Goal: Task Accomplishment & Management: Complete application form

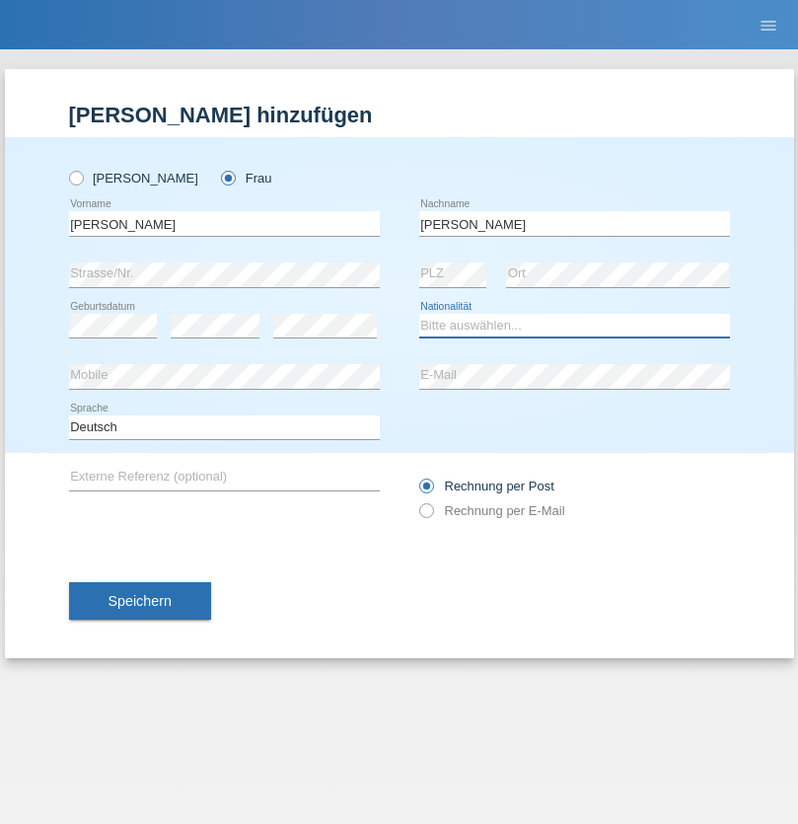
select select "CH"
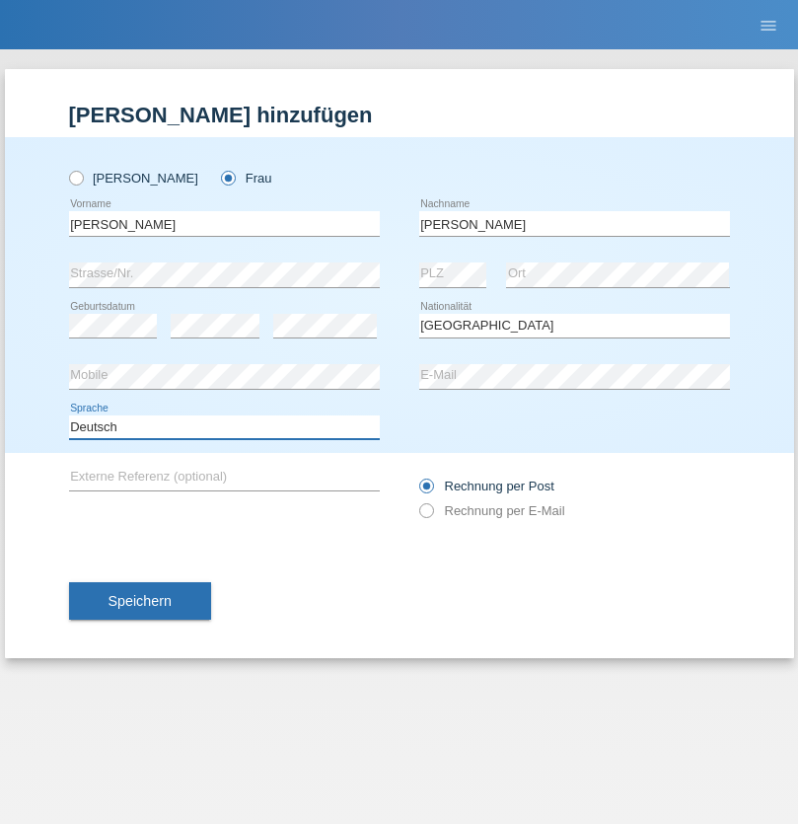
select select "en"
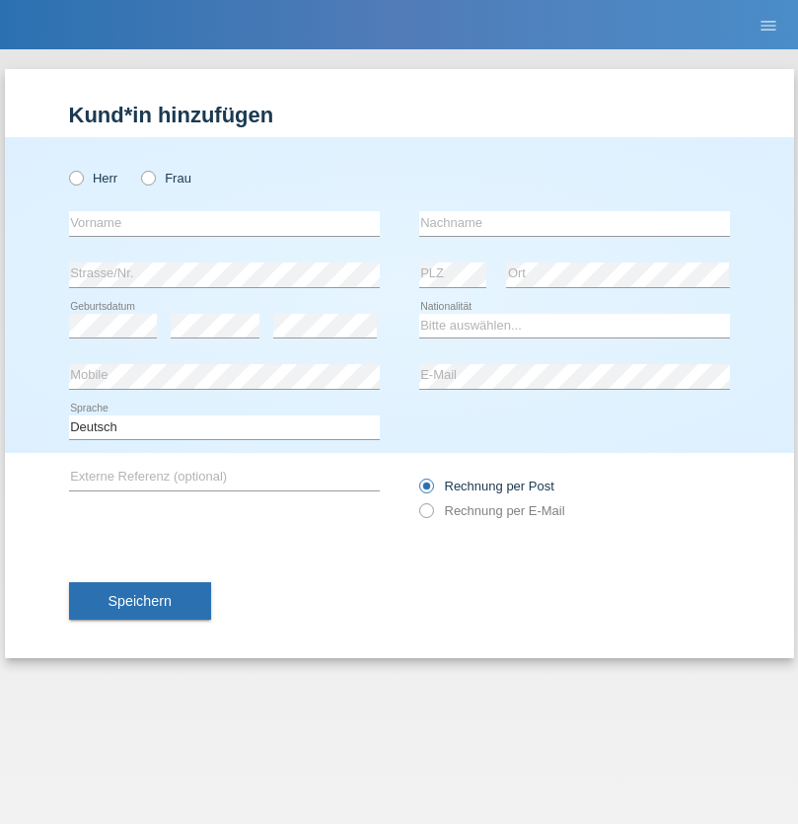
radio input "true"
click at [224, 223] on input "text" at bounding box center [224, 223] width 311 height 25
type input "Qovanaj"
click at [574, 223] on input "text" at bounding box center [574, 223] width 311 height 25
type input "Shaban"
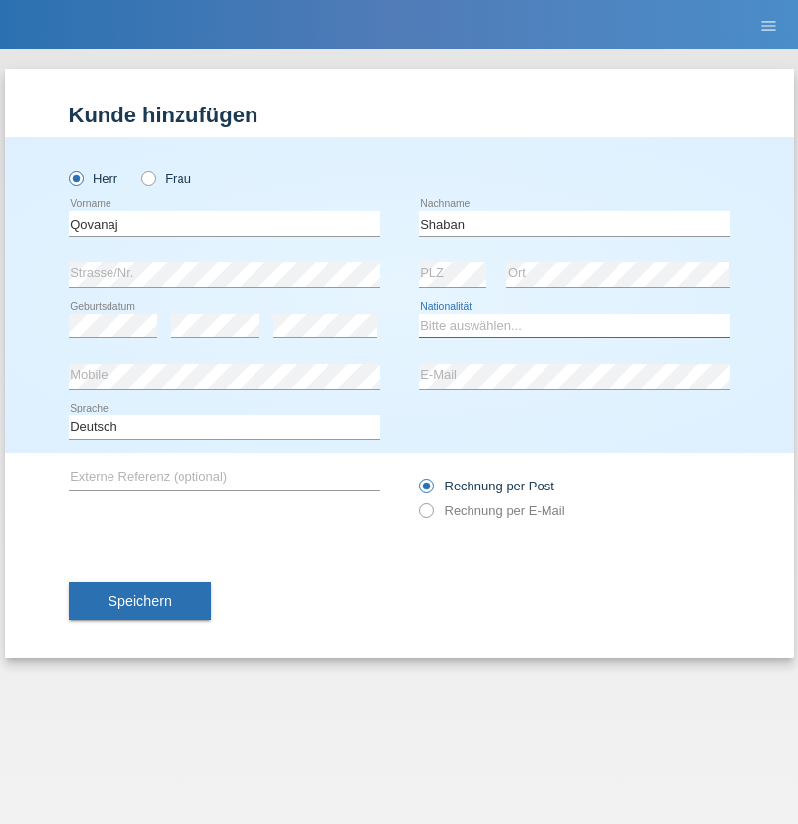
select select "CH"
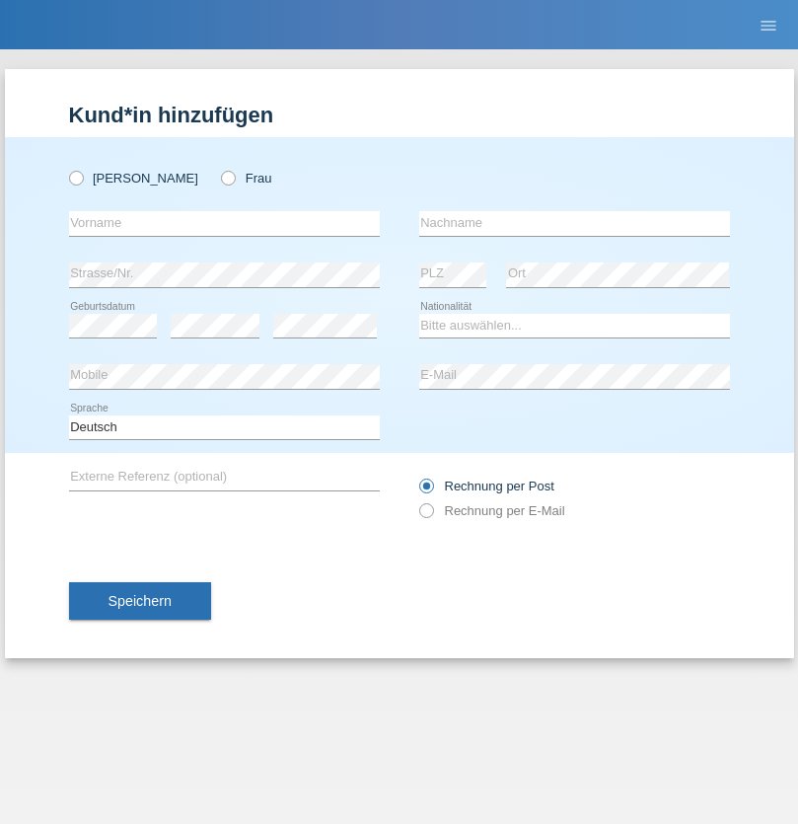
radio input "true"
click at [224, 223] on input "text" at bounding box center [224, 223] width 311 height 25
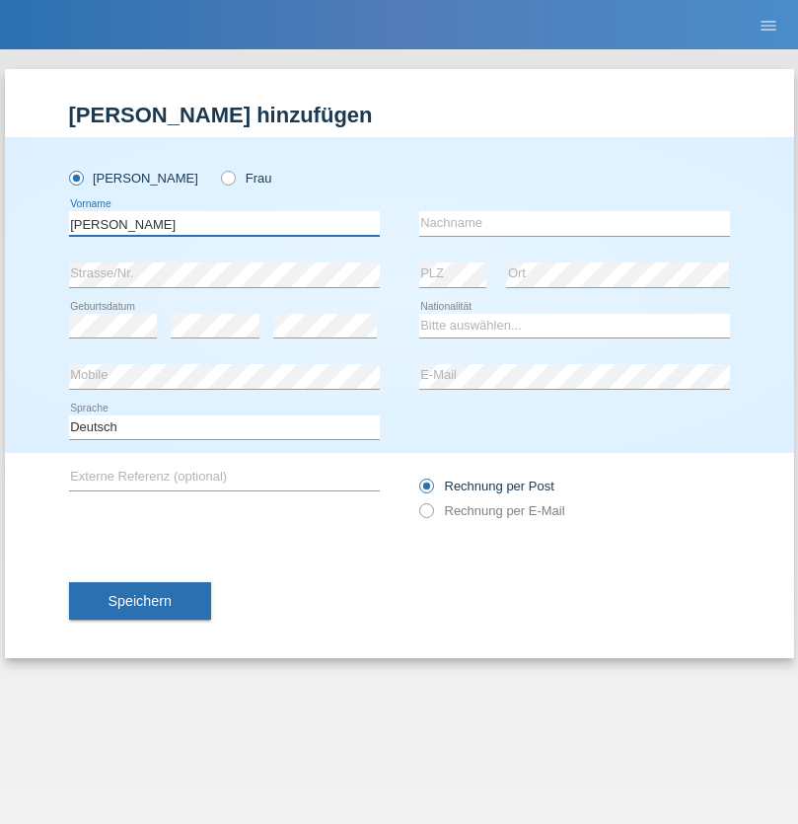
type input "Ilija"
click at [574, 223] on input "text" at bounding box center [574, 223] width 311 height 25
type input "Pajmakoski"
select select "HR"
select select "C"
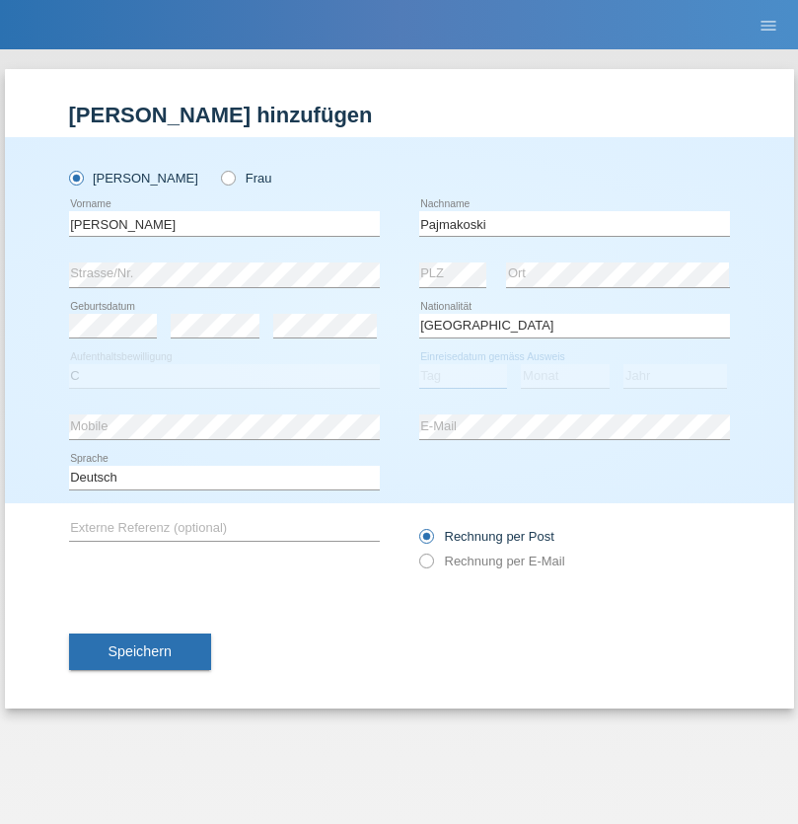
select select "15"
select select "06"
select select "2021"
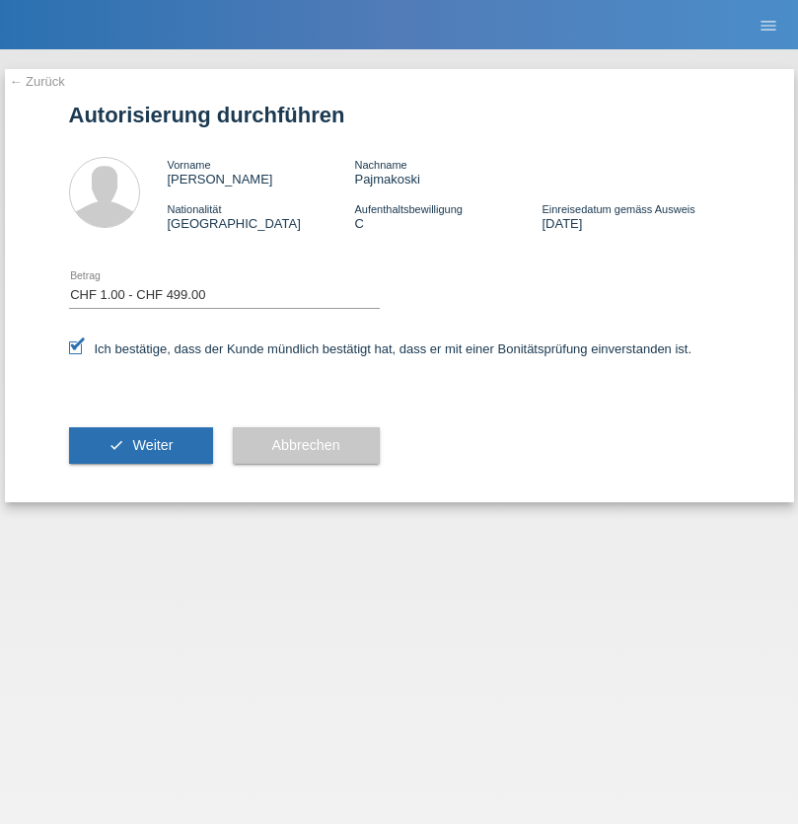
select select "1"
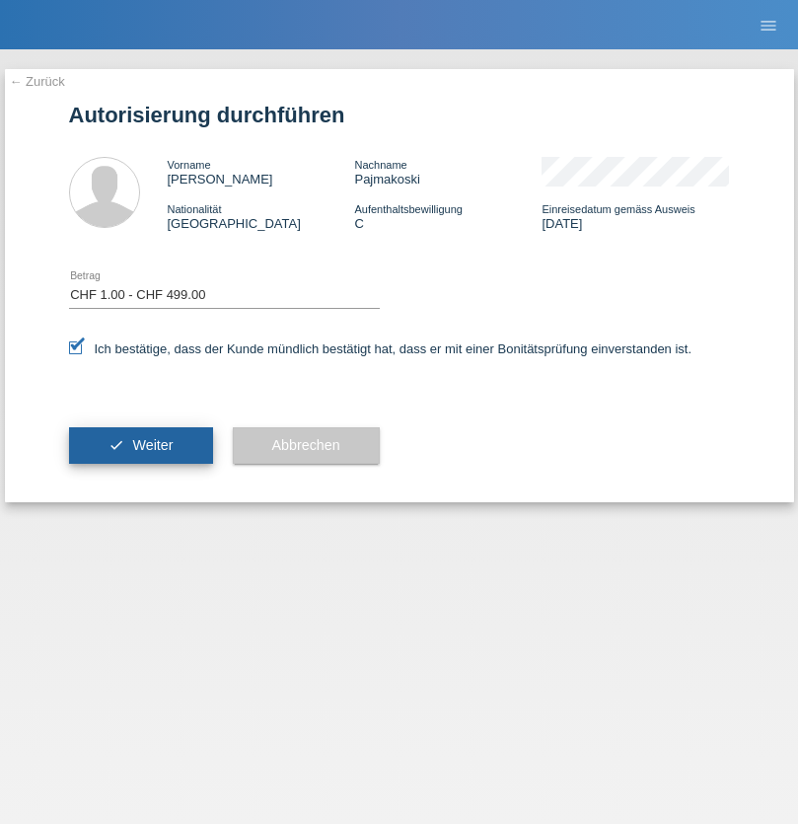
click at [140, 445] on span "Weiter" at bounding box center [152, 445] width 40 height 16
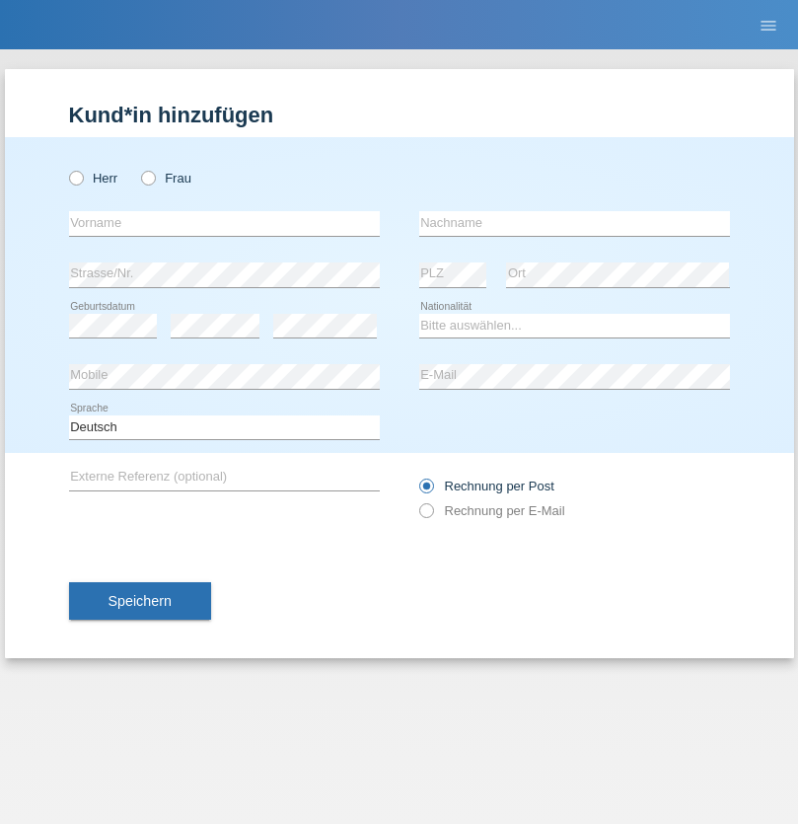
radio input "true"
click at [224, 223] on input "text" at bounding box center [224, 223] width 311 height 25
type input "Wilian"
click at [574, 223] on input "text" at bounding box center [574, 223] width 311 height 25
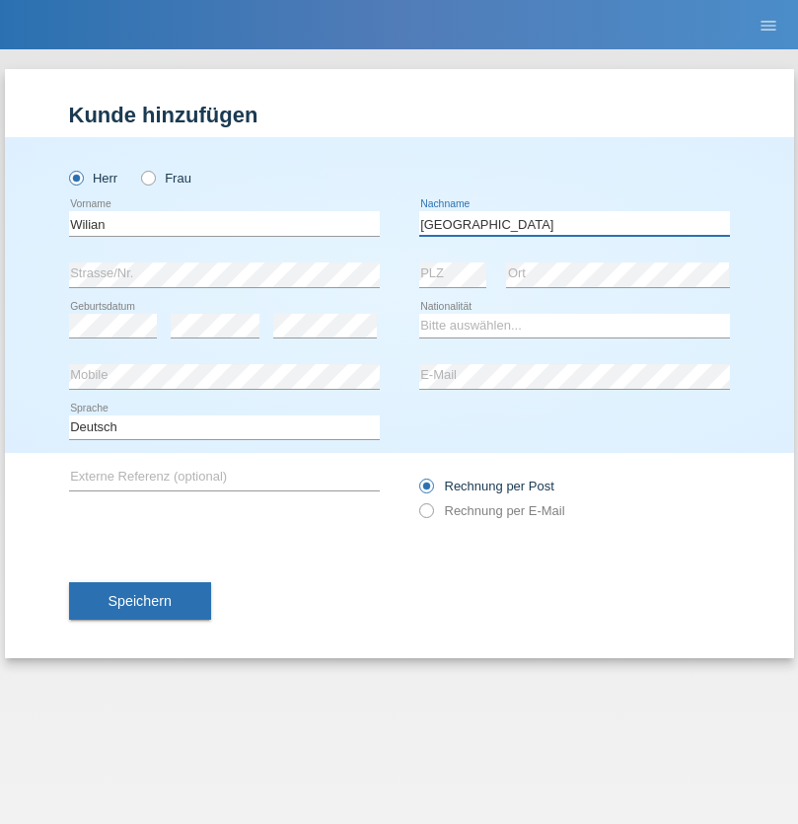
type input "[GEOGRAPHIC_DATA]"
select select "IT"
select select "C"
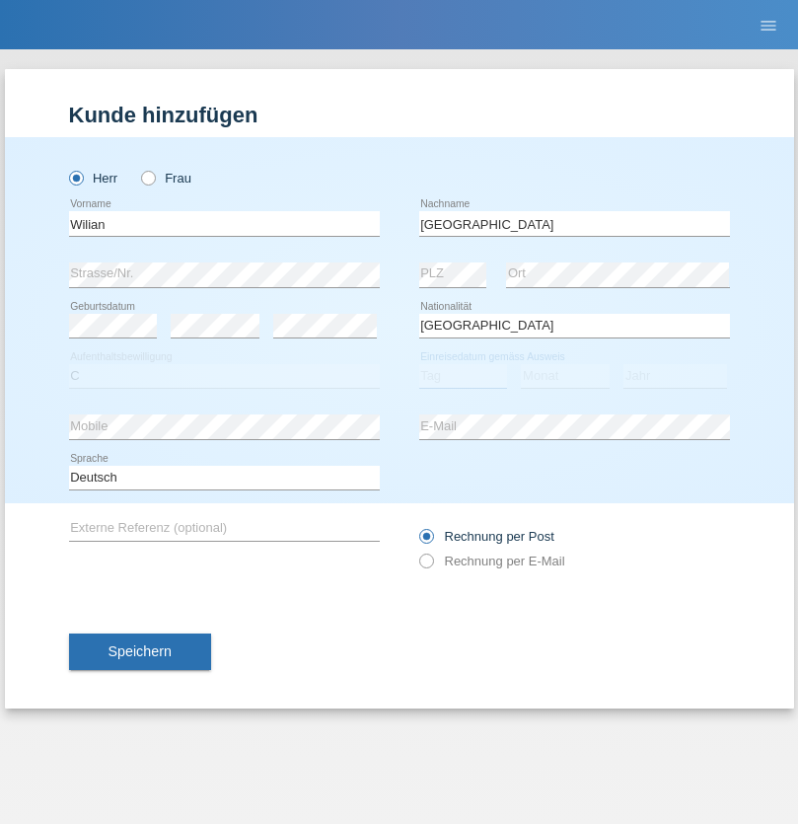
select select "23"
select select "02"
select select "2021"
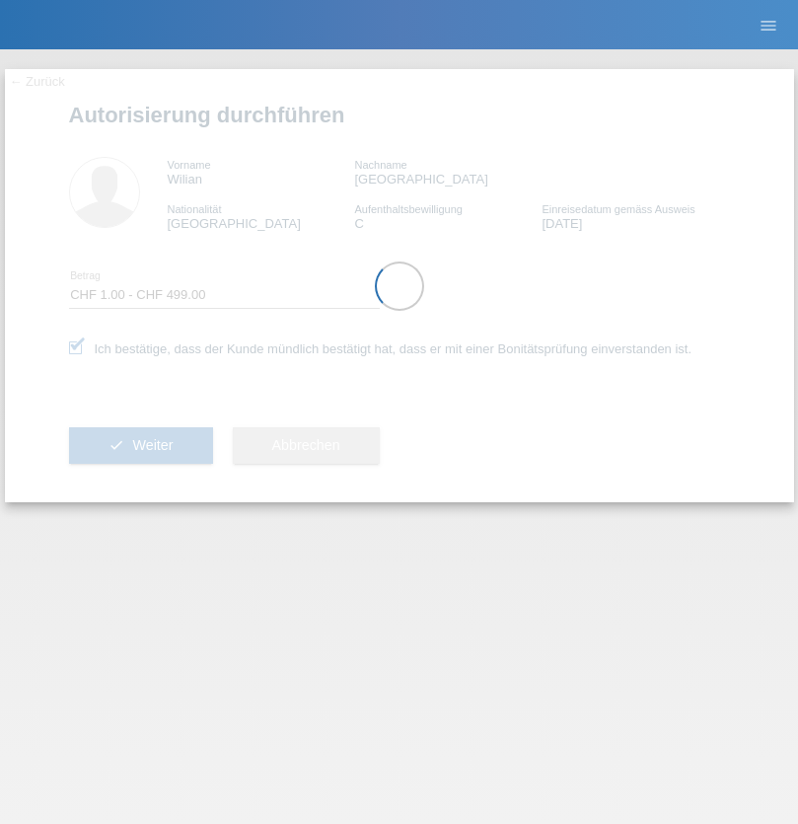
select select "1"
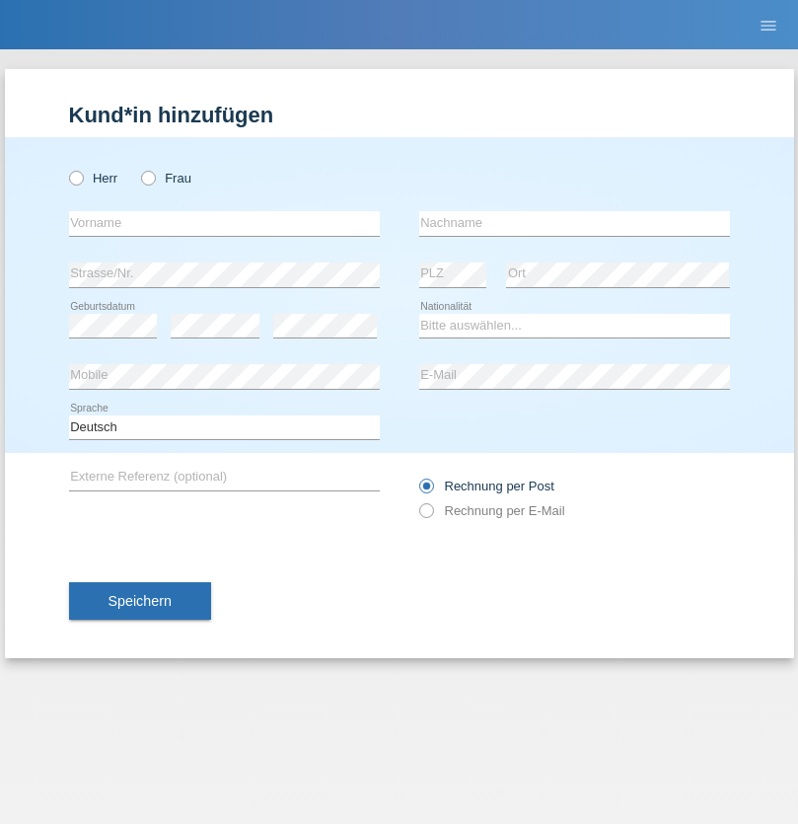
radio input "true"
click at [224, 223] on input "text" at bounding box center [224, 223] width 311 height 25
type input "Marco"
click at [574, 223] on input "text" at bounding box center [574, 223] width 311 height 25
type input "Weinlein"
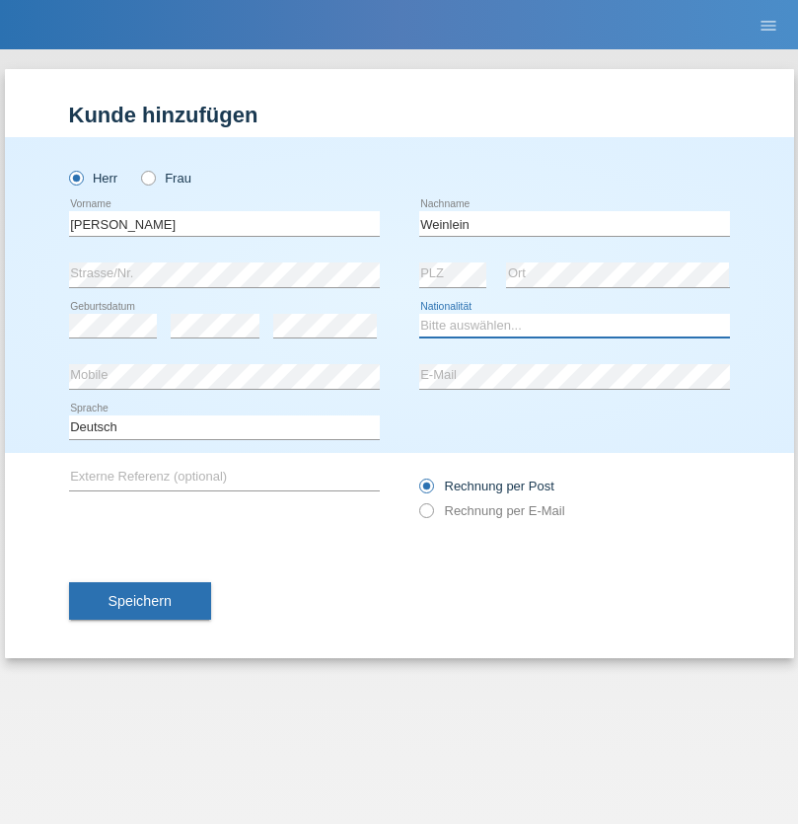
select select "CH"
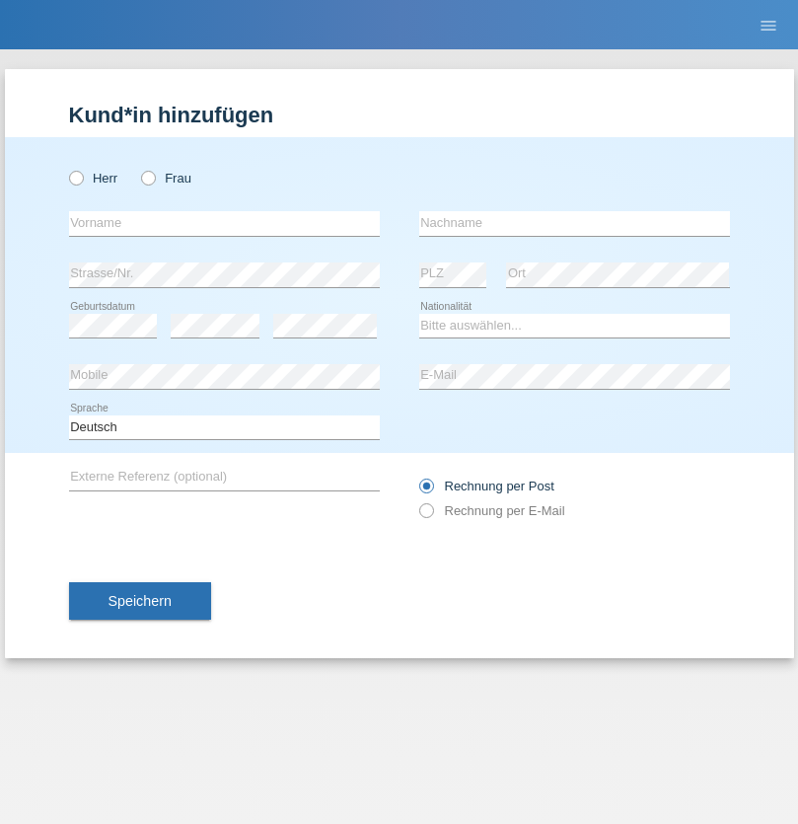
radio input "true"
click at [224, 223] on input "text" at bounding box center [224, 223] width 311 height 25
type input "Jashari lmeri"
click at [574, 223] on input "text" at bounding box center [574, 223] width 311 height 25
type input "Rabije"
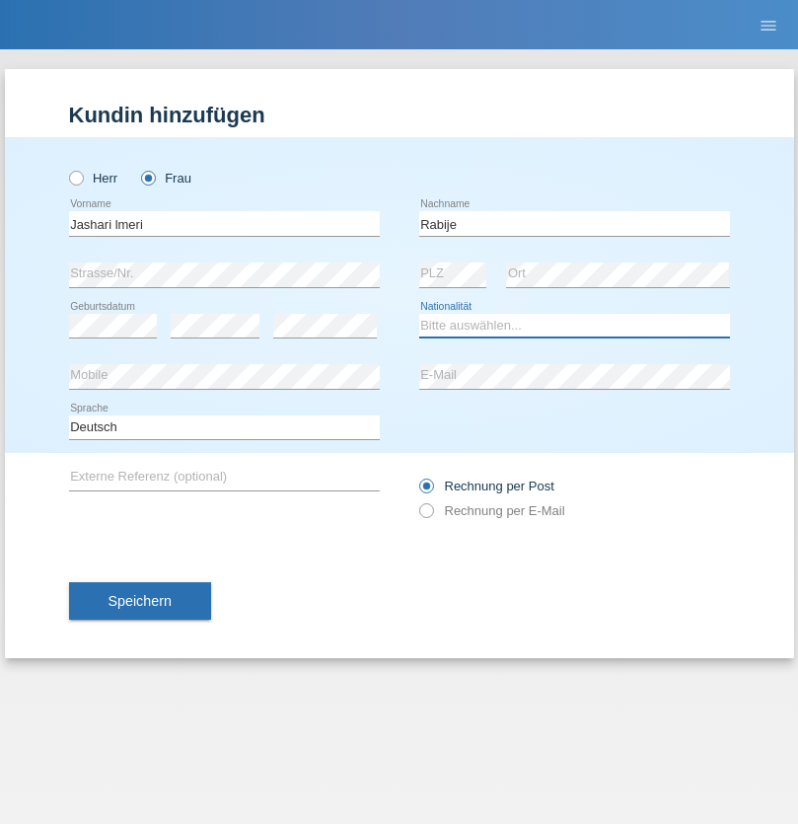
select select "CH"
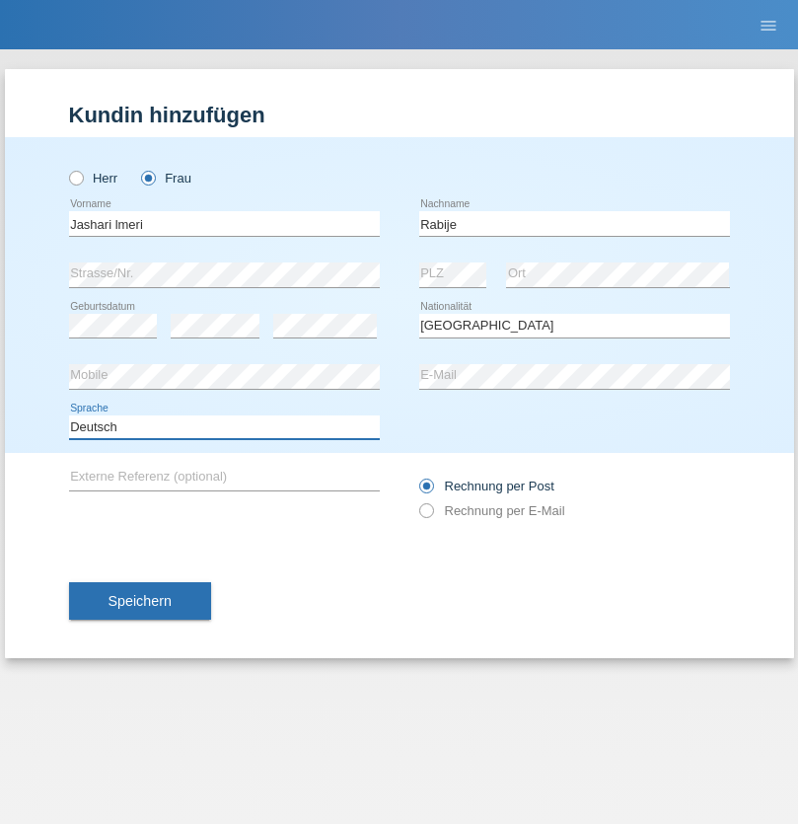
select select "en"
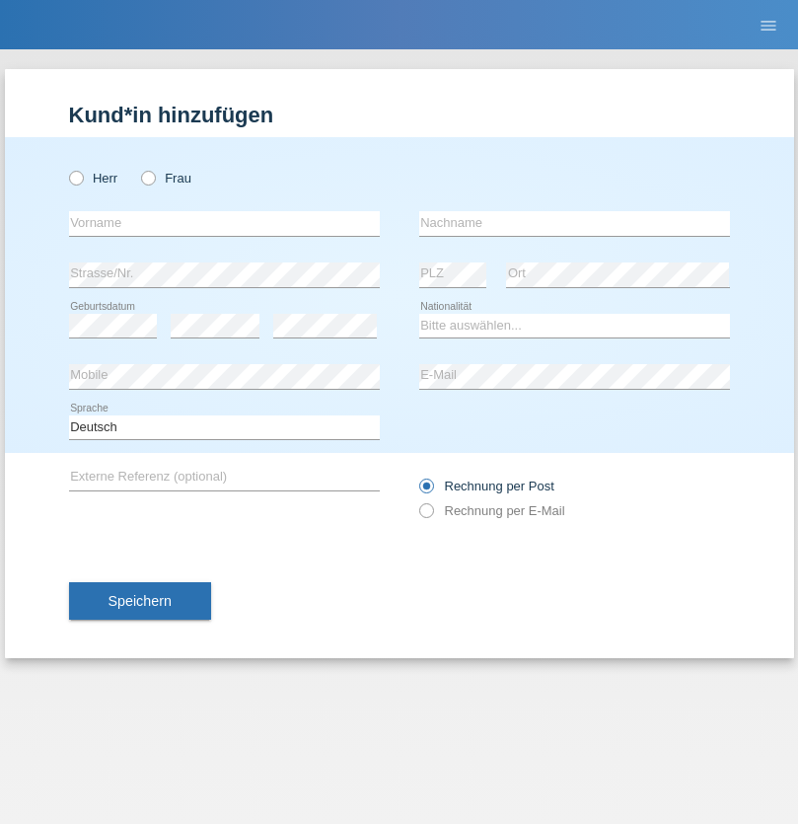
radio input "true"
click at [224, 223] on input "text" at bounding box center [224, 223] width 311 height 25
type input "firat"
click at [574, 223] on input "text" at bounding box center [574, 223] width 311 height 25
type input "kara"
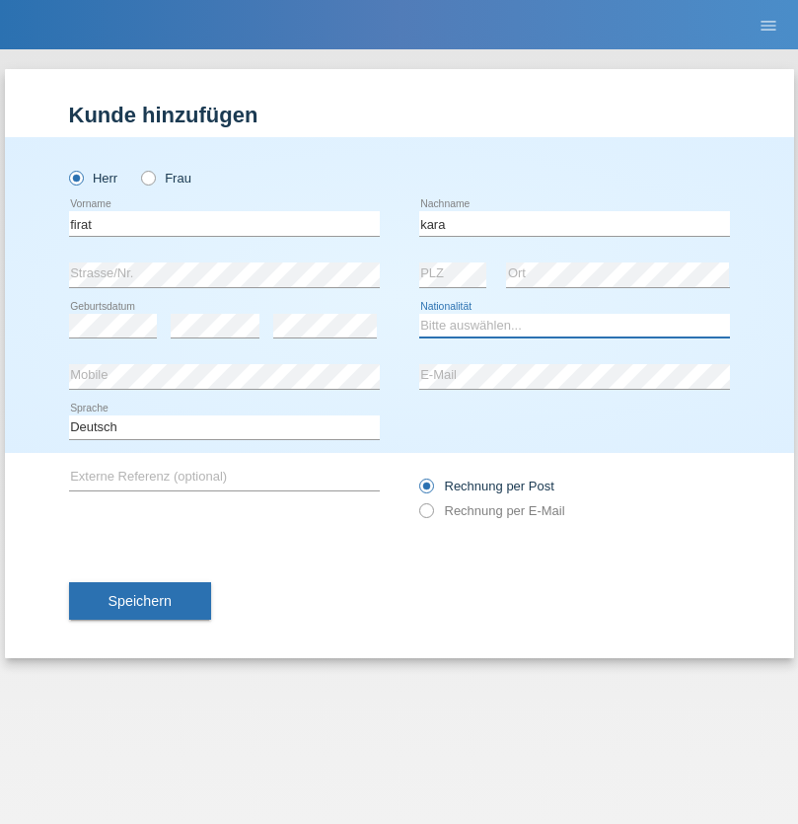
select select "CH"
radio input "true"
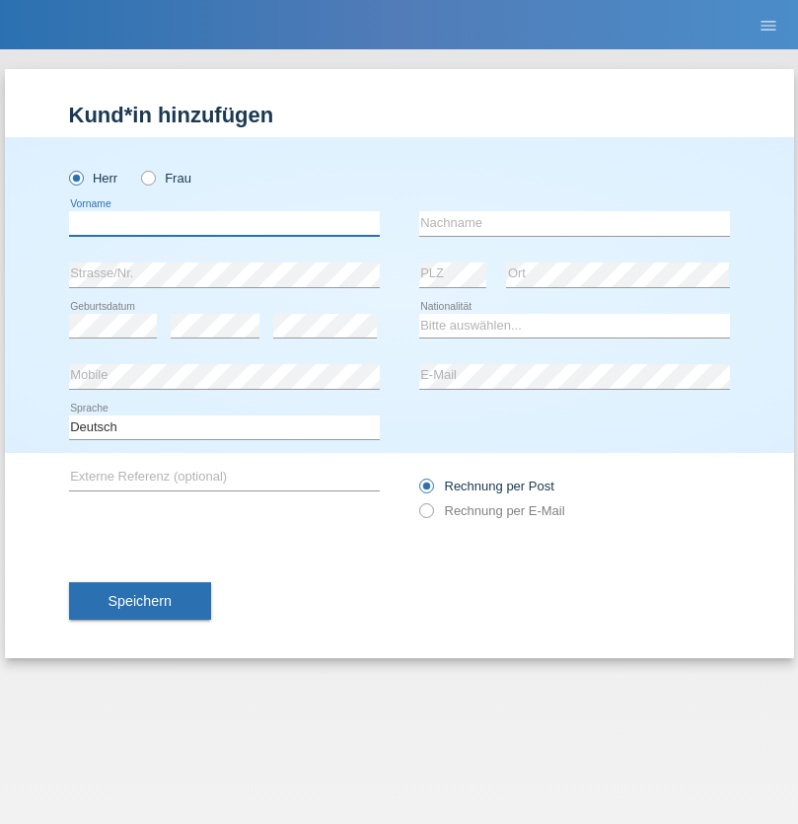
click at [224, 223] on input "text" at bounding box center [224, 223] width 311 height 25
type input "Gigov"
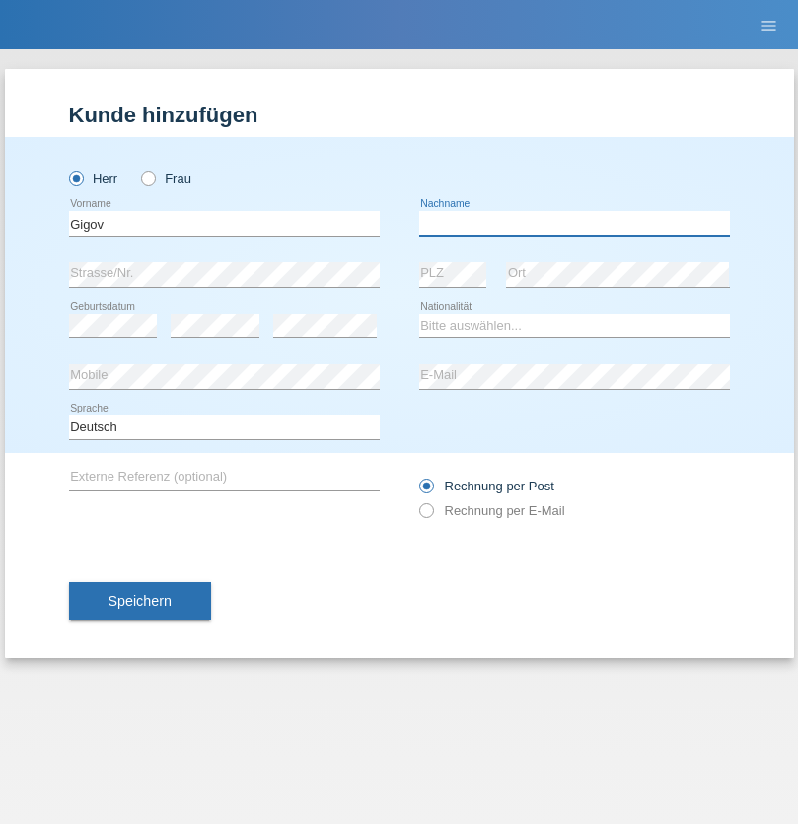
click at [574, 223] on input "text" at bounding box center [574, 223] width 311 height 25
type input "Zhan"
select select "BG"
select select "C"
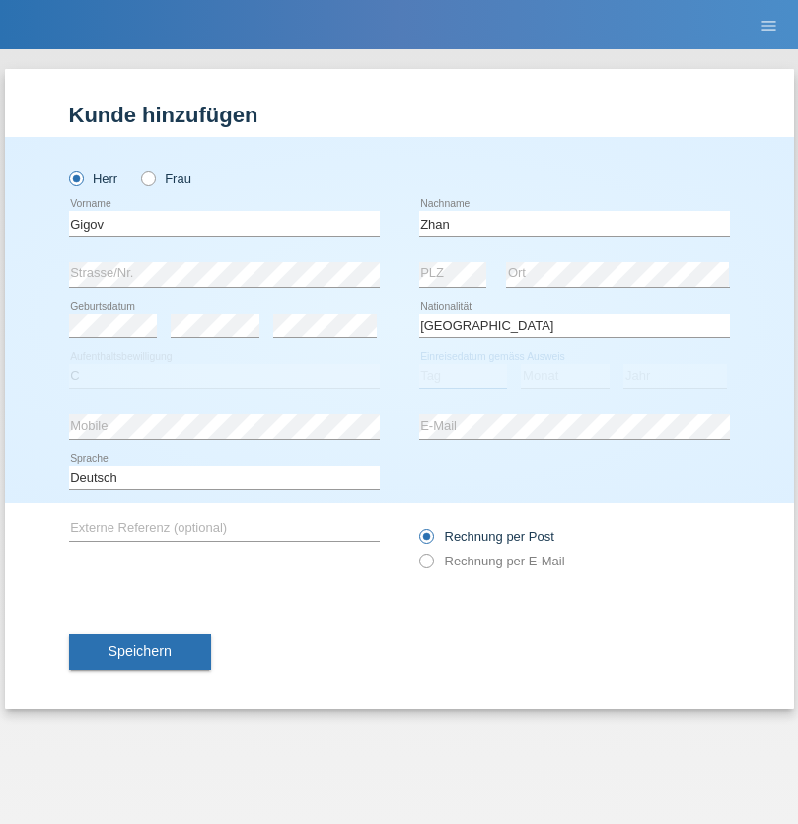
select select "23"
select select "10"
select select "2021"
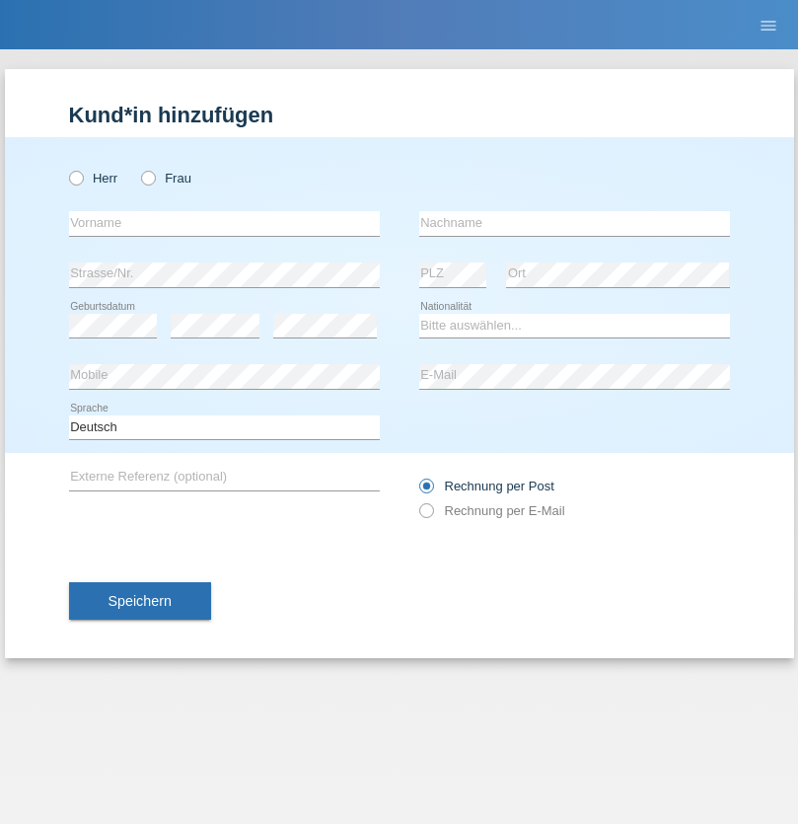
radio input "true"
click at [224, 223] on input "text" at bounding box center [224, 223] width 311 height 25
type input "Amand"
click at [574, 223] on input "text" at bounding box center [574, 223] width 311 height 25
type input "Pires"
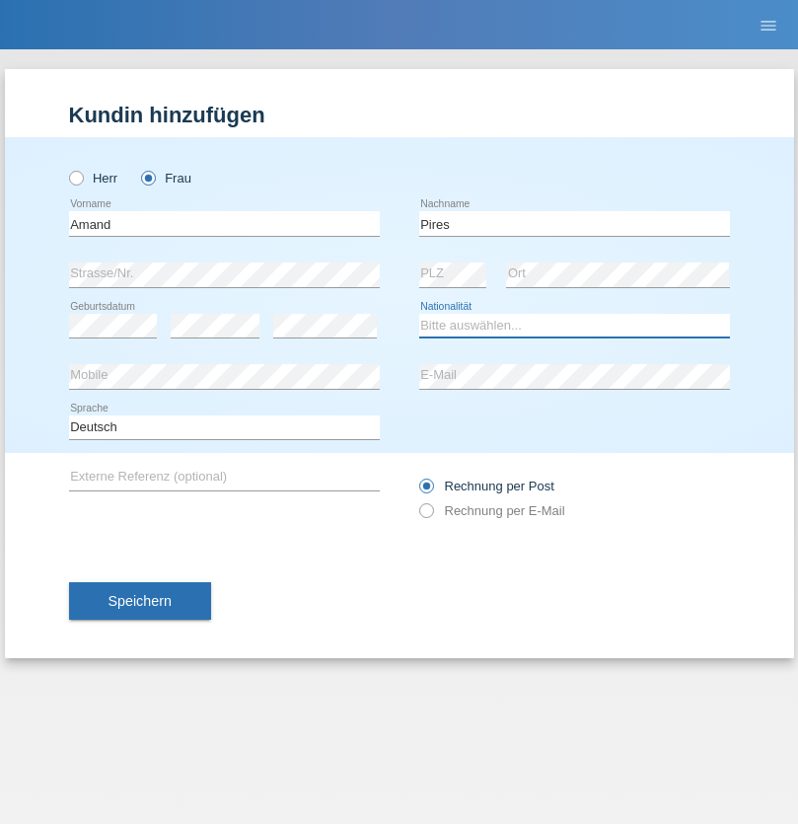
select select "CH"
radio input "true"
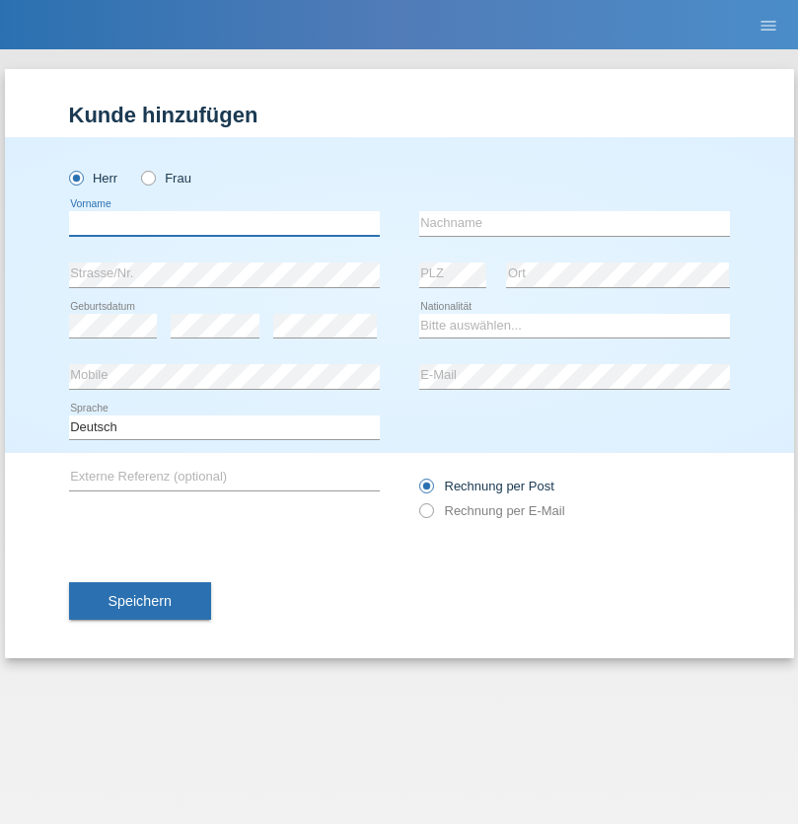
click at [224, 223] on input "text" at bounding box center [224, 223] width 311 height 25
type input "Anwar"
click at [574, 223] on input "text" at bounding box center [574, 223] width 311 height 25
type input "Saidi"
select select "CH"
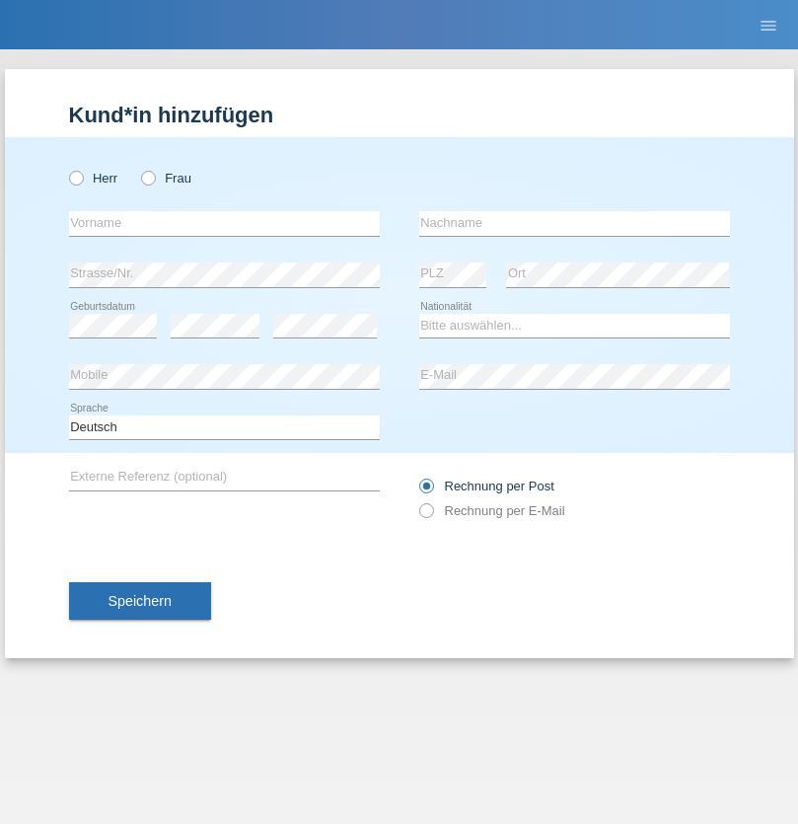
radio input "true"
click at [224, 223] on input "text" at bounding box center [224, 223] width 311 height 25
type input "Matusa"
click at [574, 223] on input "text" at bounding box center [574, 223] width 311 height 25
type input "Marian valentin"
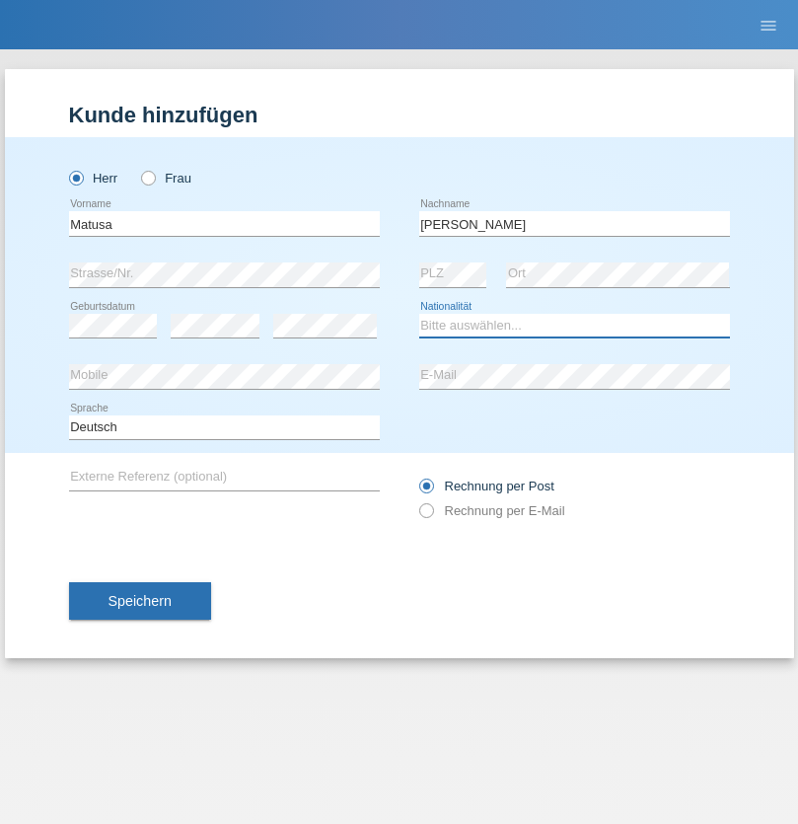
select select "OM"
select select "C"
select select "01"
select select "06"
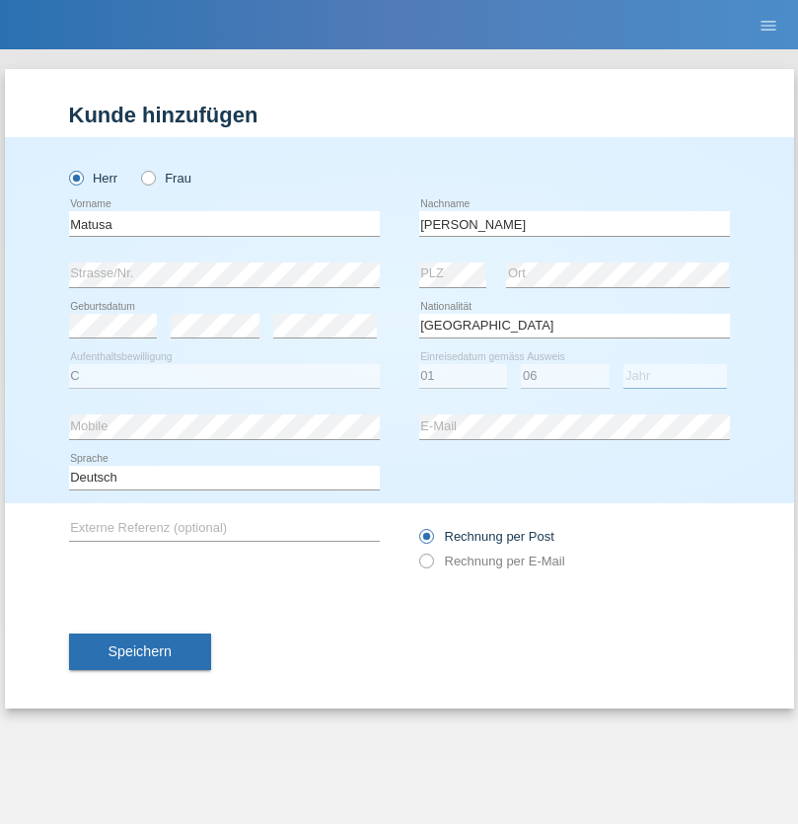
select select "2016"
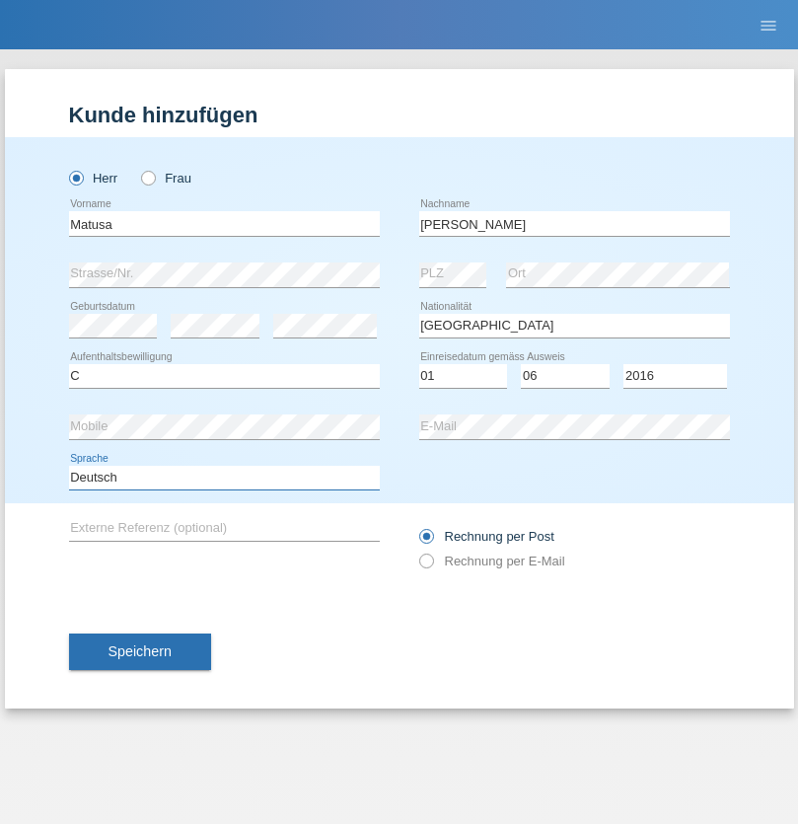
select select "en"
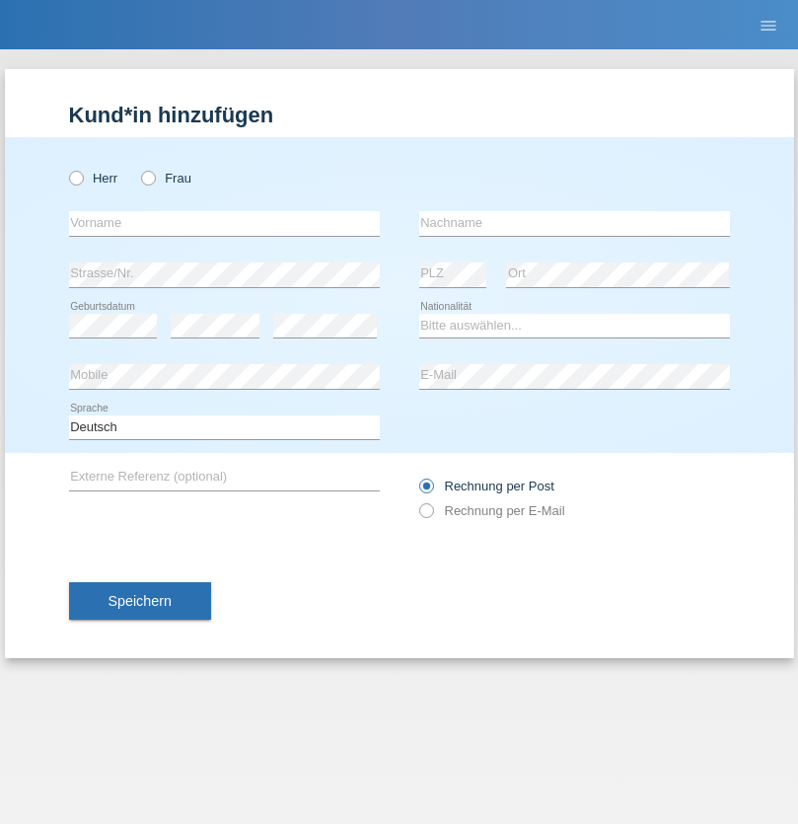
radio input "true"
click at [224, 223] on input "text" at bounding box center [224, 223] width 311 height 25
type input "Edinson Maurício"
click at [574, 223] on input "text" at bounding box center [574, 223] width 311 height 25
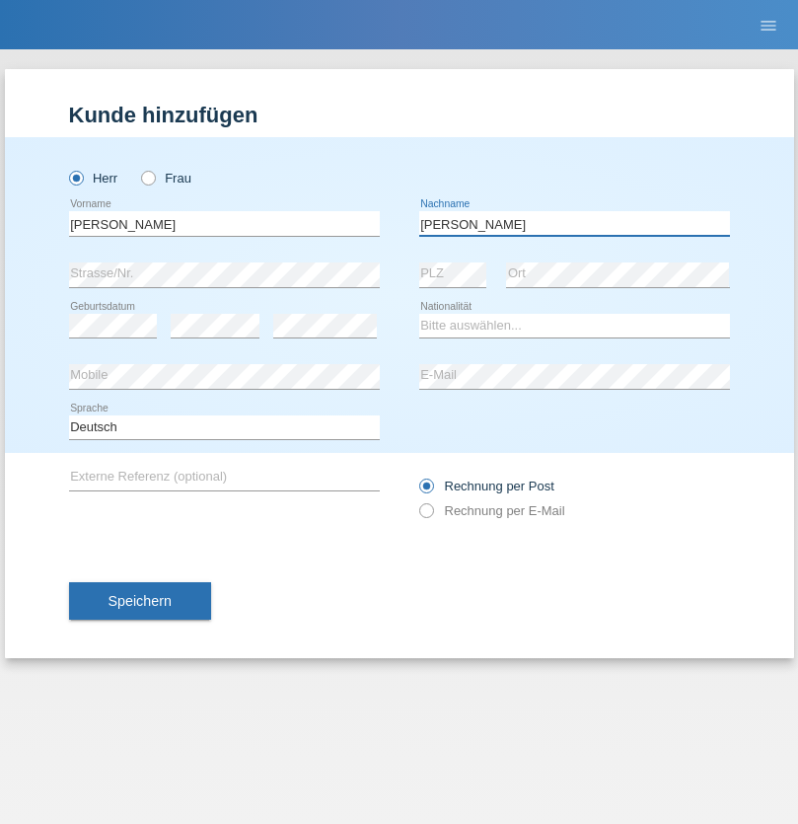
type input "Branquinho Alexander"
select select "PT"
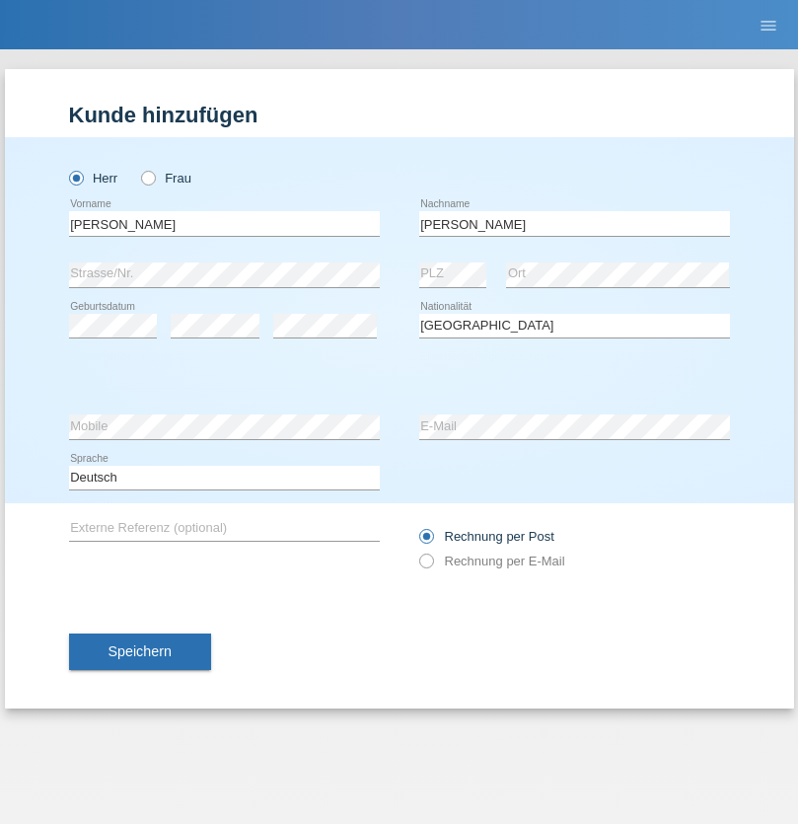
select select "C"
select select "23"
select select "08"
select select "2021"
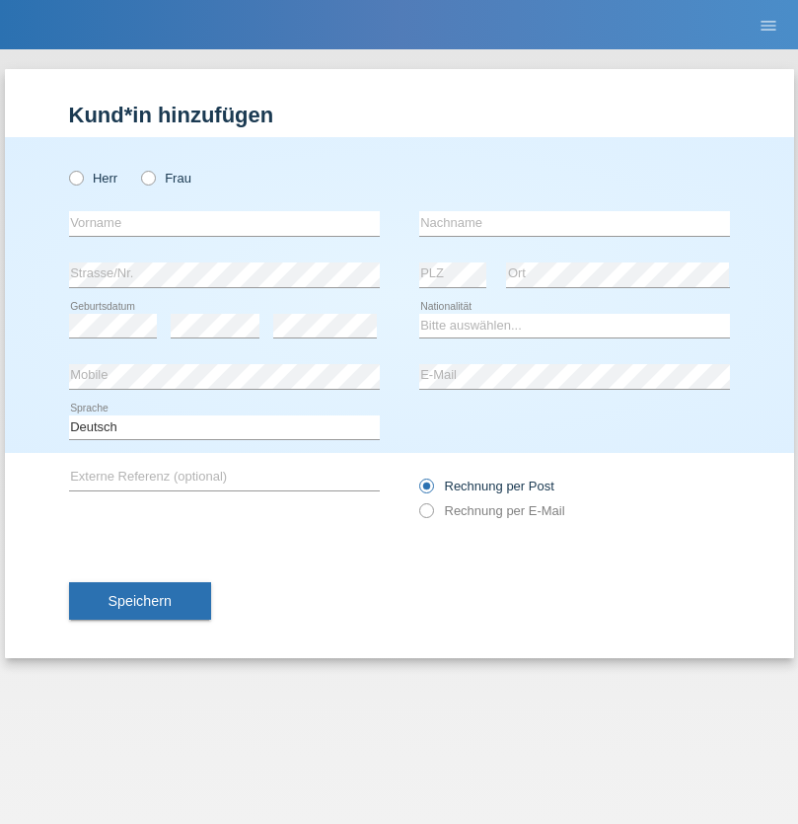
radio input "true"
click at [224, 223] on input "text" at bounding box center [224, 223] width 311 height 25
type input "[PERSON_NAME]"
click at [574, 223] on input "text" at bounding box center [574, 223] width 311 height 25
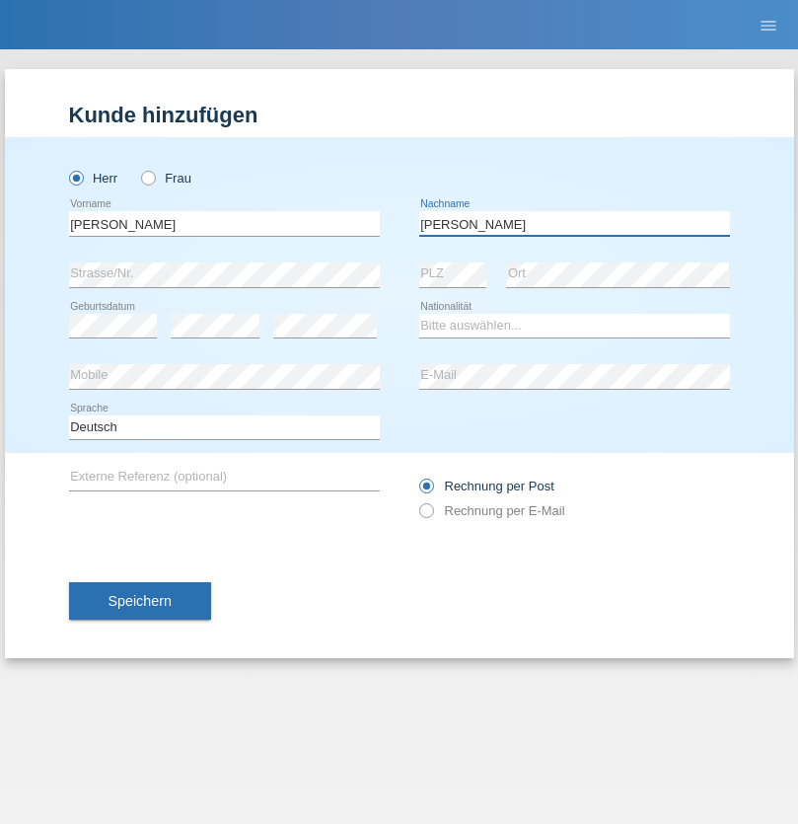
type input "[PERSON_NAME]"
select select "CH"
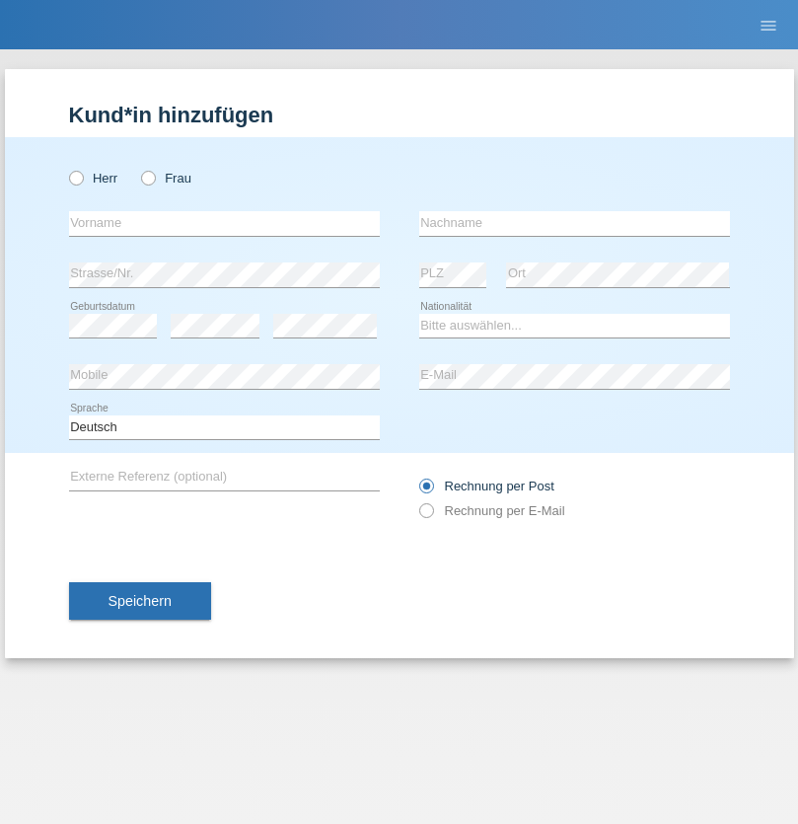
radio input "true"
click at [224, 223] on input "text" at bounding box center [224, 223] width 311 height 25
type input "Szilvia"
click at [574, 223] on input "text" at bounding box center [574, 223] width 311 height 25
type input "Olakh"
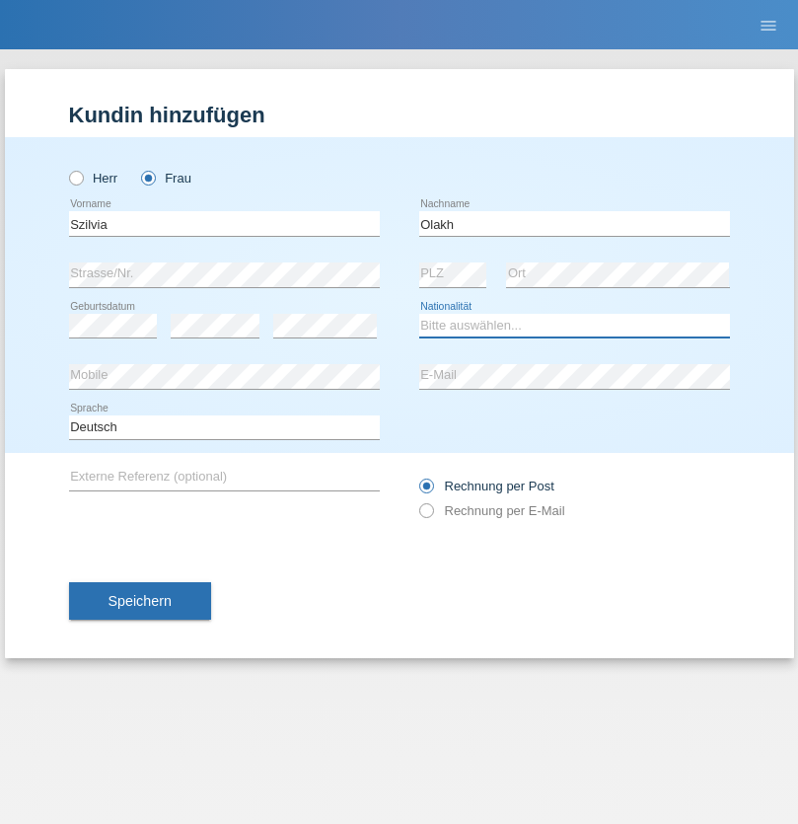
select select "UA"
select select "C"
select select "14"
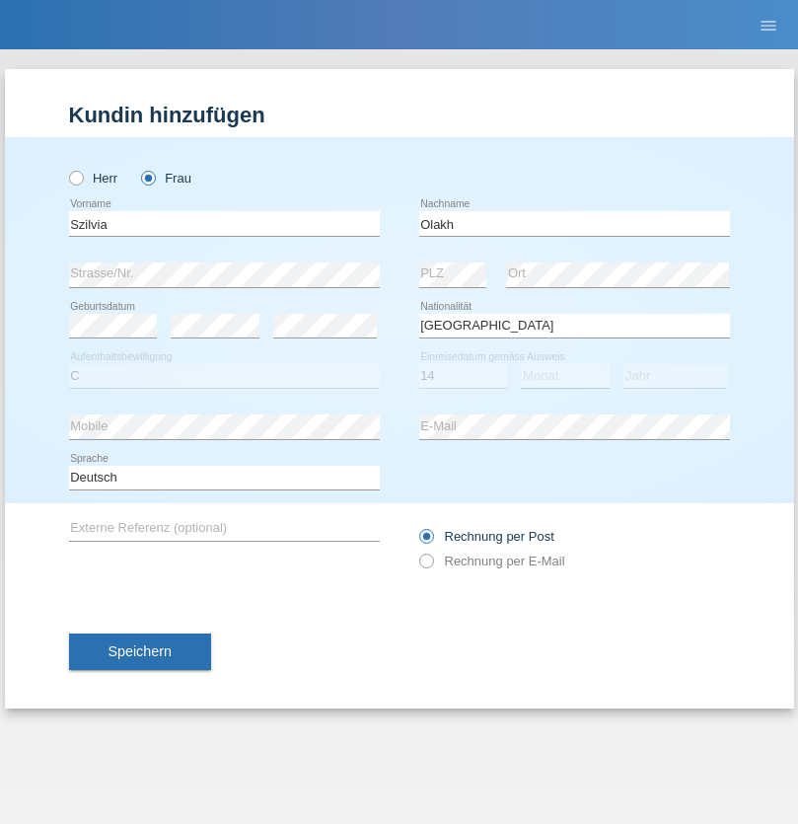
select select "09"
select select "2021"
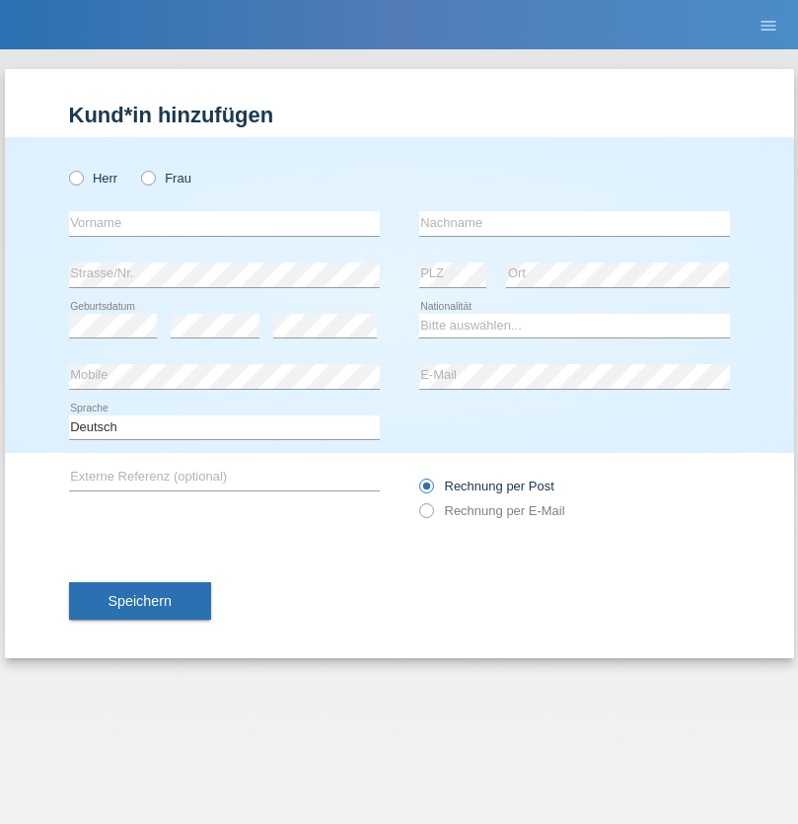
radio input "true"
click at [224, 223] on input "text" at bounding box center [224, 223] width 311 height 25
type input "Asrit"
click at [574, 223] on input "text" at bounding box center [574, 223] width 311 height 25
type input "Kupa"
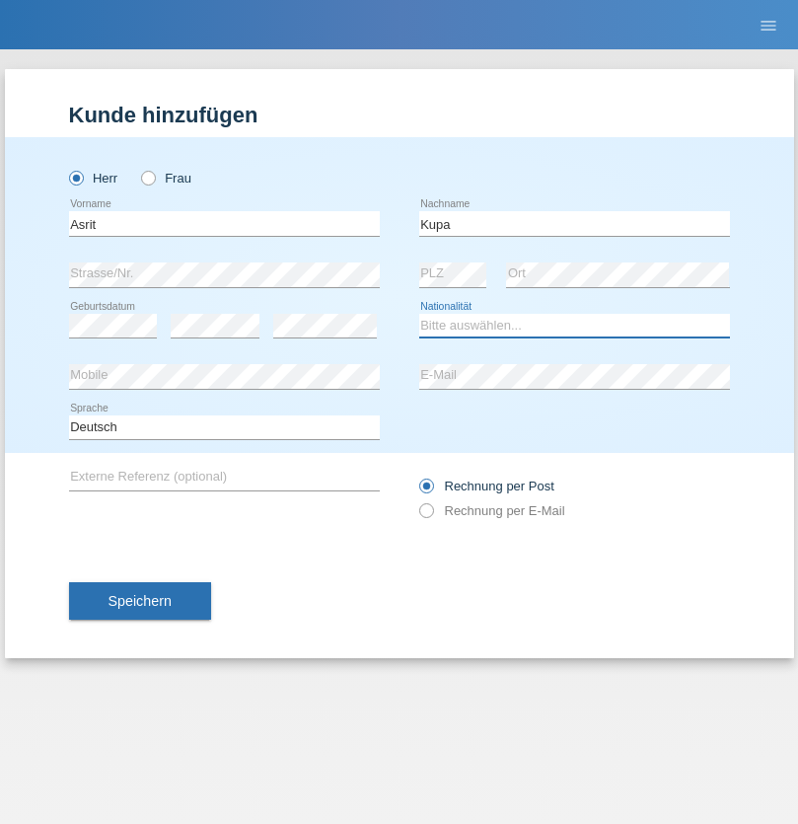
select select "MK"
select select "C"
select select "27"
select select "05"
radio input "true"
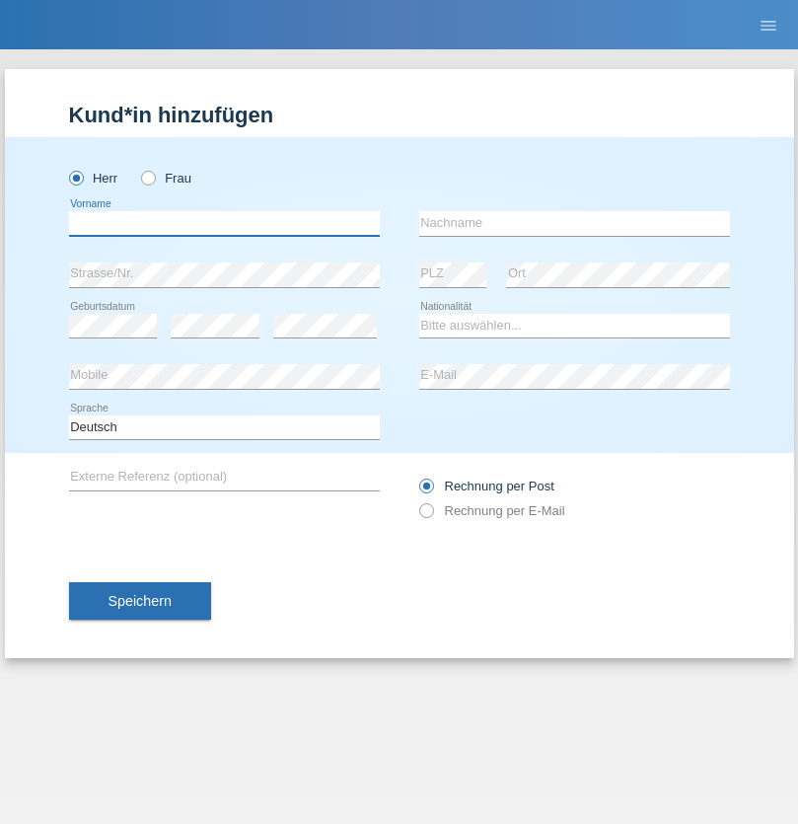
click at [224, 223] on input "text" at bounding box center [224, 223] width 311 height 25
type input "[PERSON_NAME]"
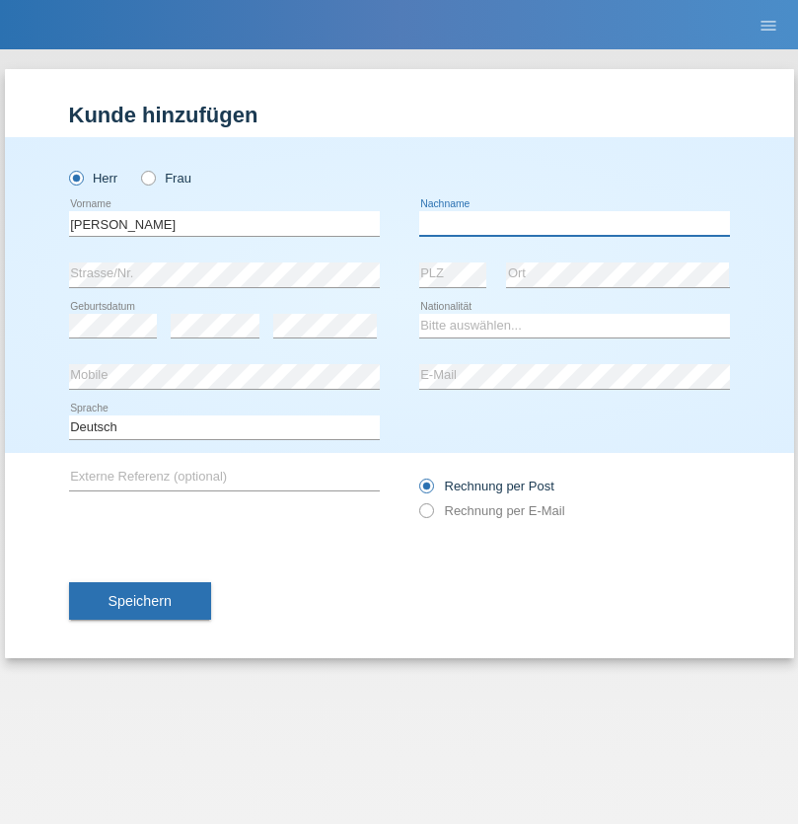
click at [574, 223] on input "text" at bounding box center [574, 223] width 311 height 25
type input "[PERSON_NAME]"
select select "SY"
select select "C"
select select "14"
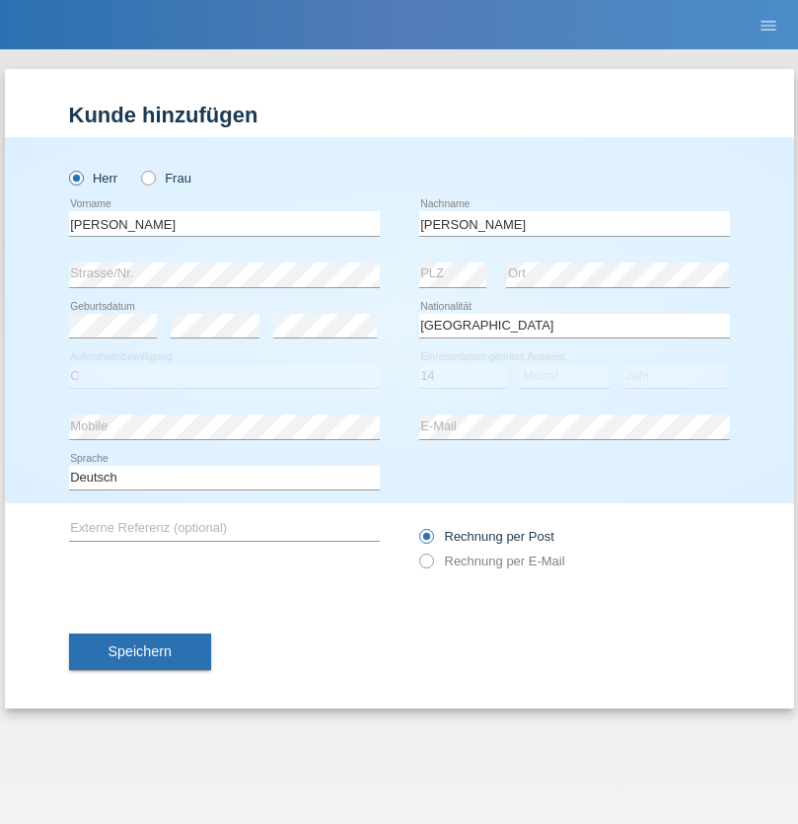
select select "09"
select select "2021"
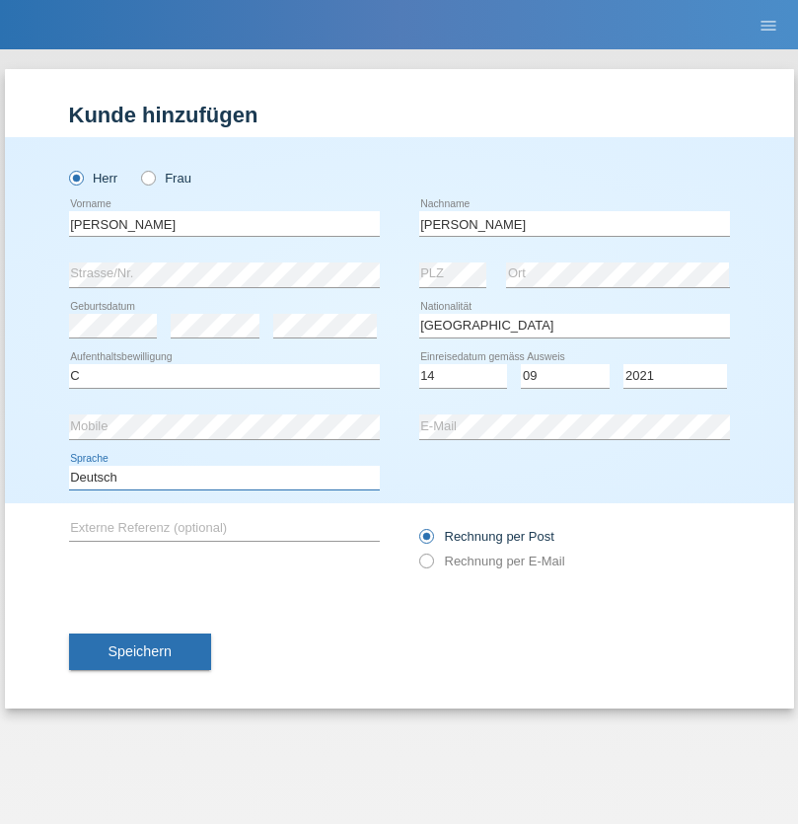
select select "en"
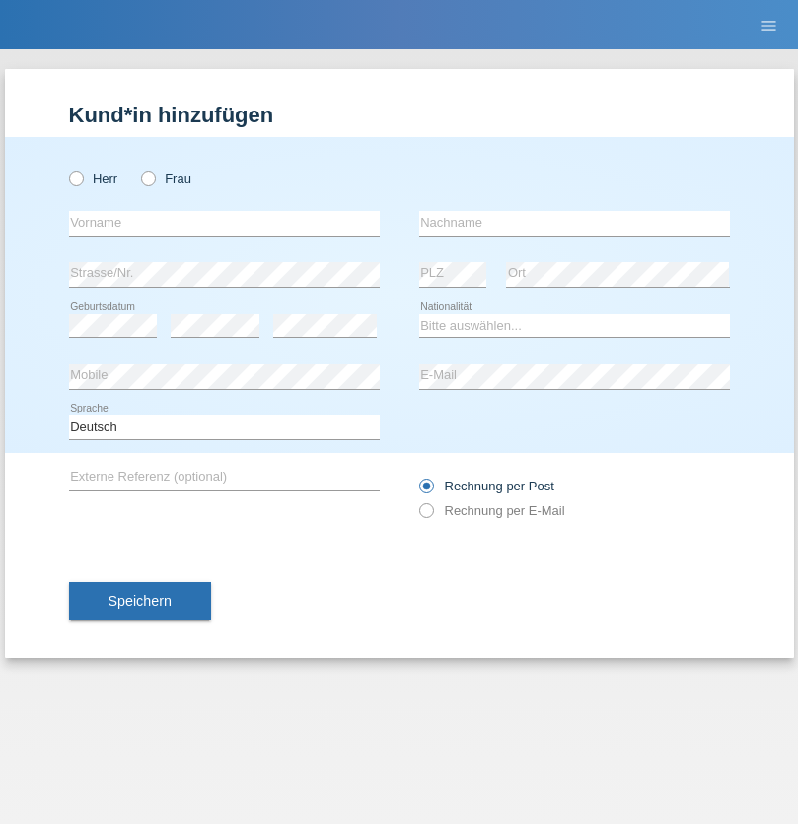
radio input "true"
select select "CH"
radio input "true"
click at [224, 223] on input "text" at bounding box center [224, 223] width 311 height 25
type input "[PERSON_NAME]"
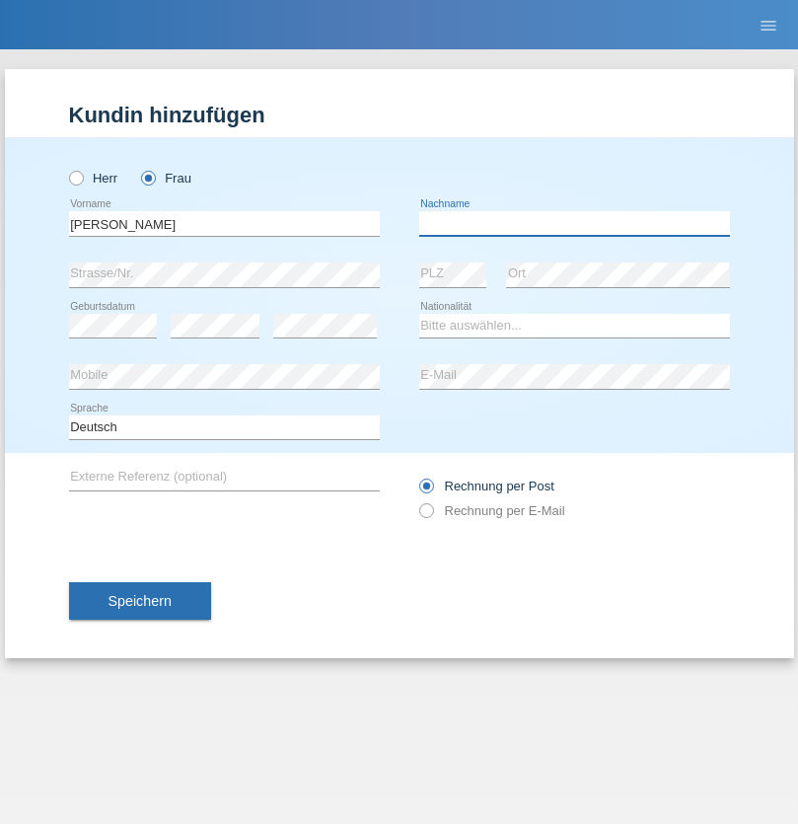
click at [574, 223] on input "text" at bounding box center [574, 223] width 311 height 25
type input "Bacic"
select select "CH"
